Goal: Information Seeking & Learning: Stay updated

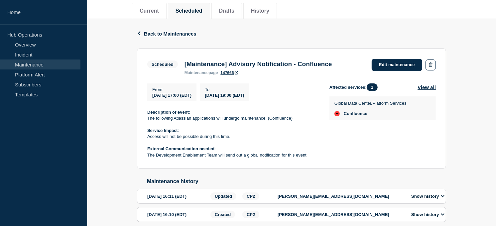
click at [276, 134] on p "Service Impact :" at bounding box center [232, 131] width 171 height 6
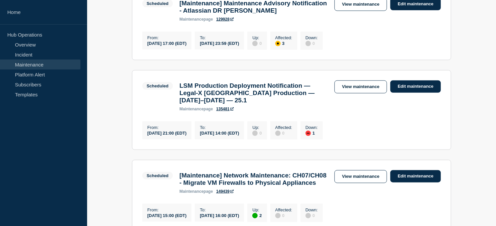
scroll to position [628, 0]
